Goal: Find specific page/section

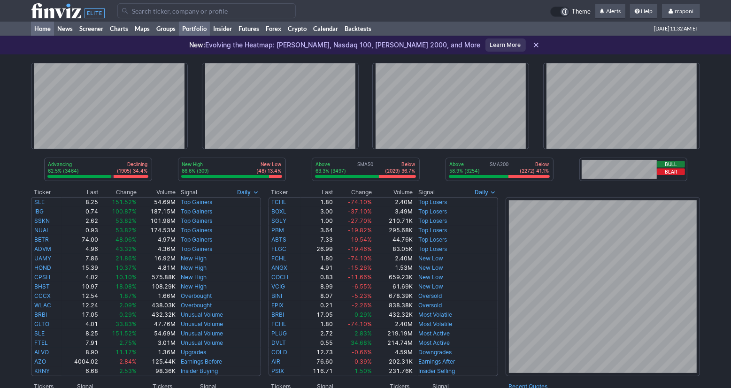
click at [204, 30] on link "Portfolio" at bounding box center [194, 29] width 31 height 14
